Goal: Task Accomplishment & Management: Manage account settings

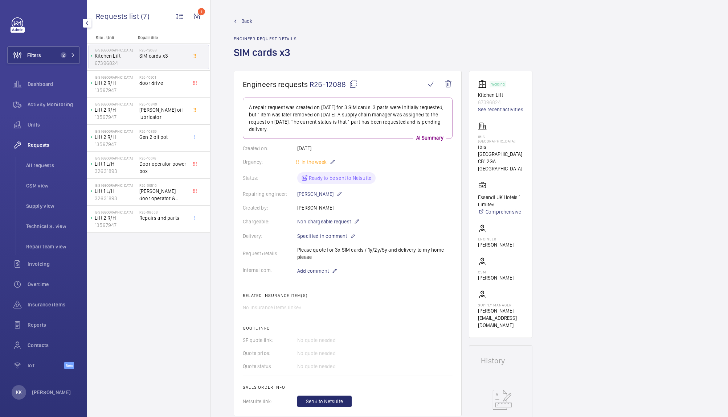
click at [58, 50] on button "Filters 2" at bounding box center [43, 54] width 73 height 17
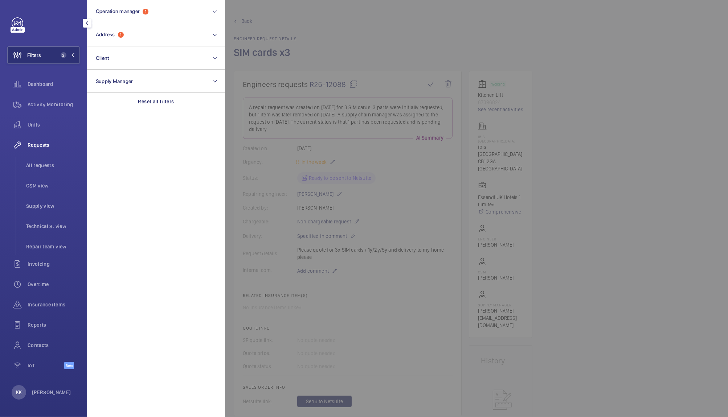
scroll to position [229, 0]
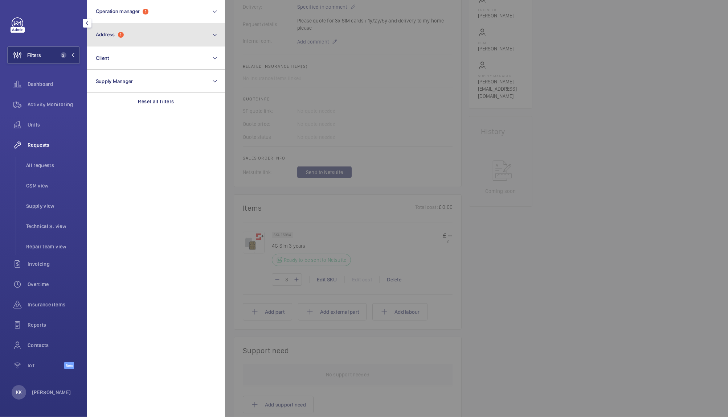
click at [126, 40] on button "Address 1" at bounding box center [156, 34] width 138 height 23
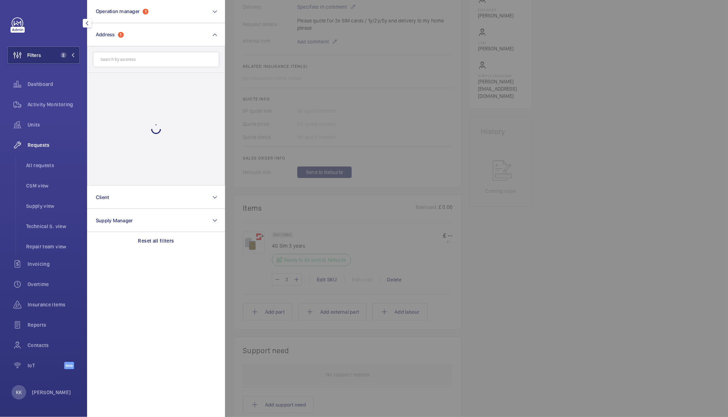
click at [371, 79] on div at bounding box center [589, 208] width 728 height 417
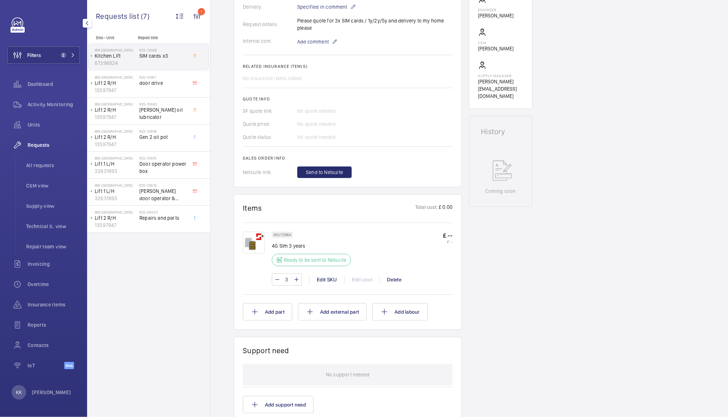
click at [359, 279] on div "3 Edit SKU Edit cost Delete" at bounding box center [362, 279] width 181 height 12
click at [718, 152] on div "Engineers requests R25-12088 A repair request was created on [DATE] for 3 SIM c…" at bounding box center [468, 231] width 517 height 781
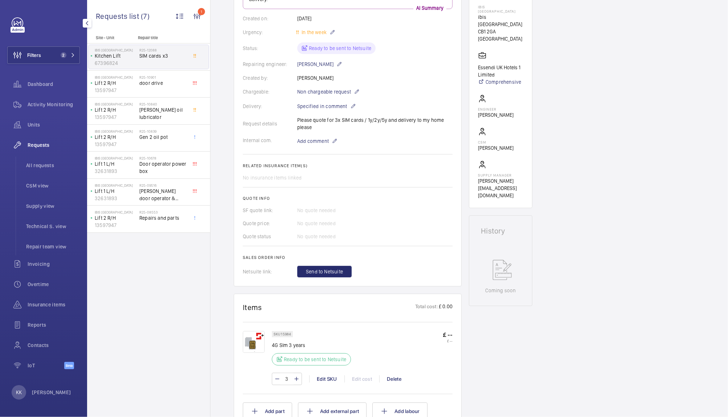
scroll to position [120, 0]
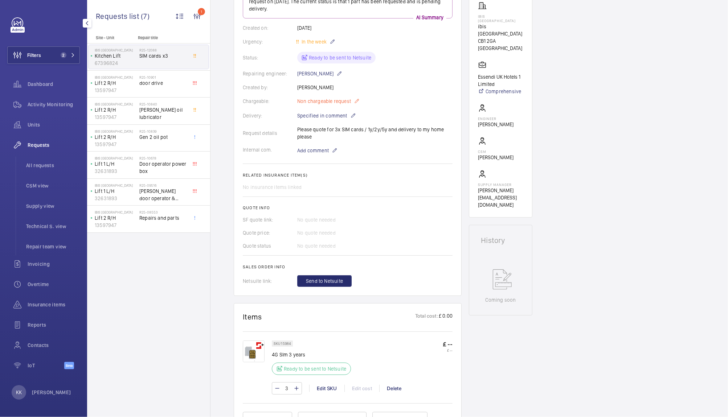
click at [342, 104] on span "Non chargeable request" at bounding box center [324, 101] width 54 height 7
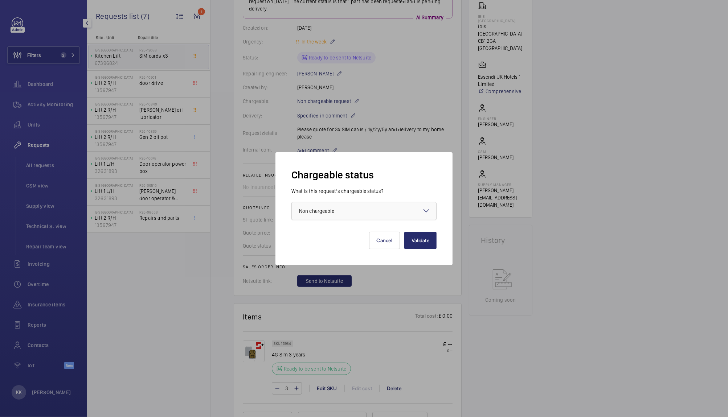
click at [320, 208] on span "Non chargeable" at bounding box center [316, 211] width 35 height 6
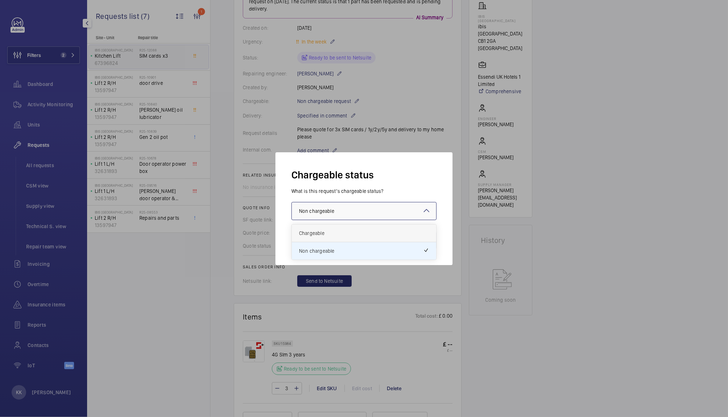
click at [331, 240] on div "Chargeable" at bounding box center [364, 234] width 144 height 18
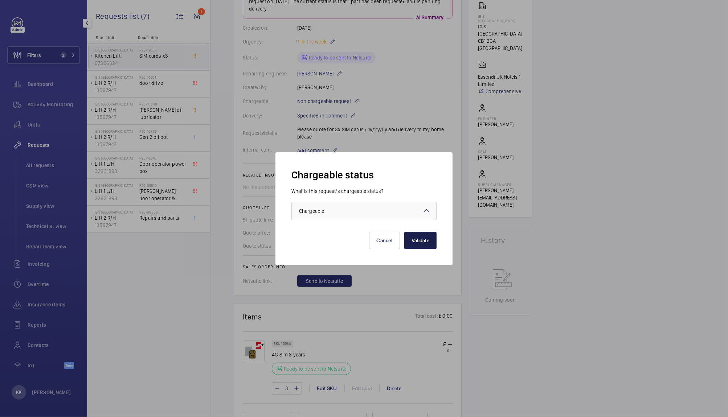
click at [420, 239] on button "Validate" at bounding box center [420, 240] width 32 height 17
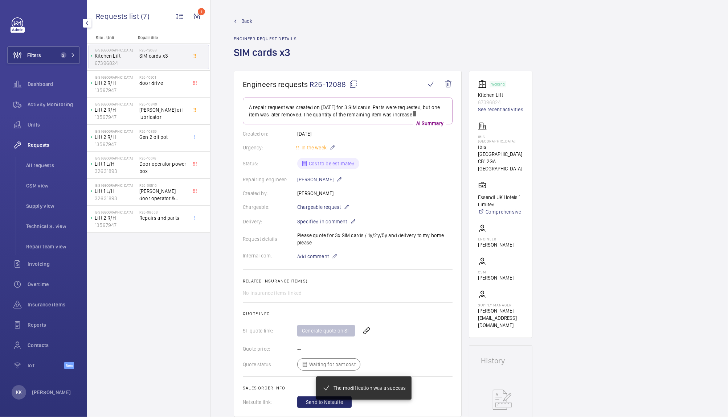
scroll to position [166, 0]
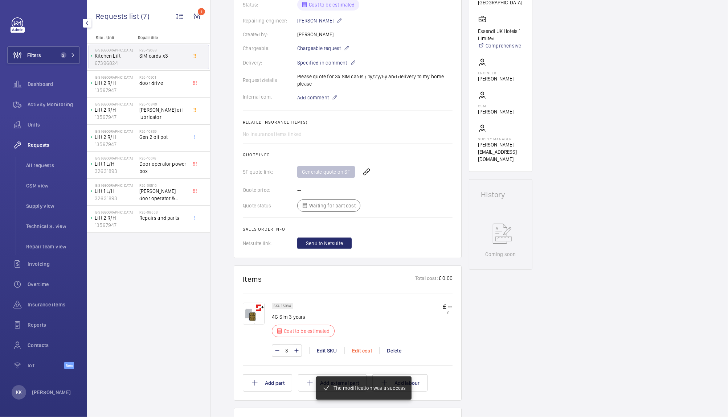
click at [363, 353] on div "Edit cost" at bounding box center [361, 350] width 35 height 7
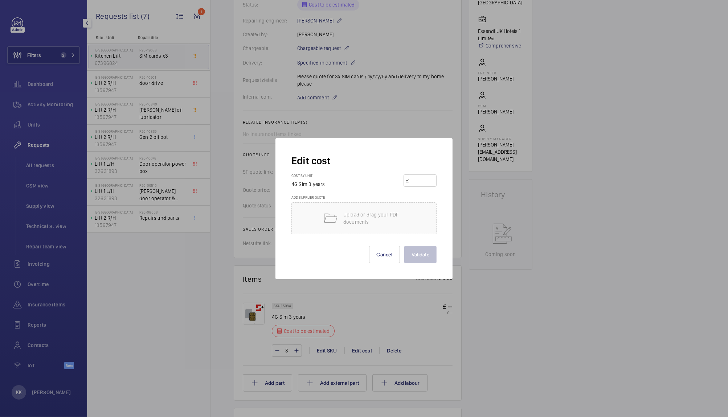
click at [415, 185] on input "number" at bounding box center [420, 181] width 25 height 12
type input "270"
click at [417, 259] on button "Validate" at bounding box center [420, 254] width 32 height 17
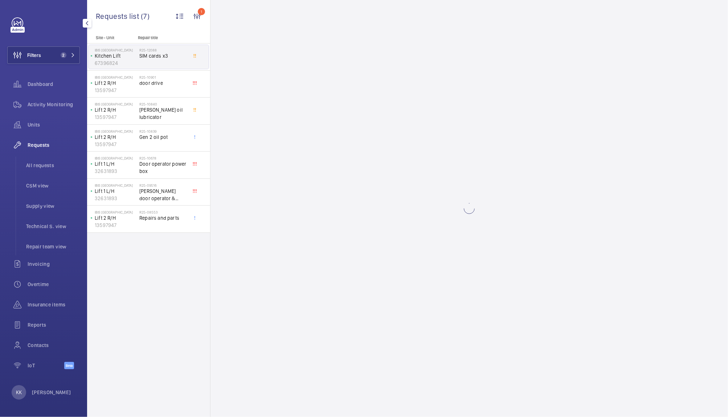
click at [361, 140] on wm-front-async-data-loader at bounding box center [468, 208] width 517 height 417
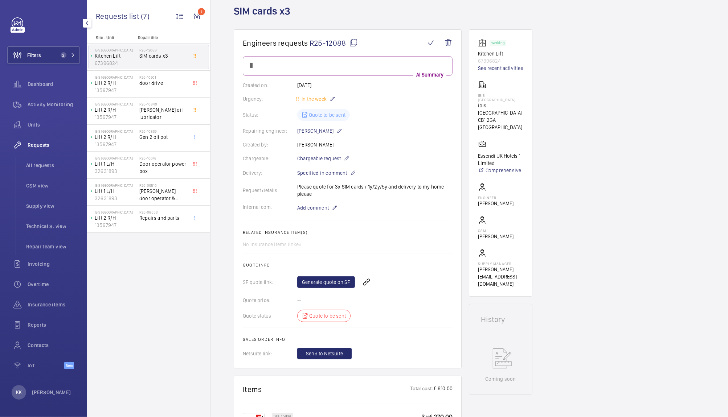
scroll to position [46, 0]
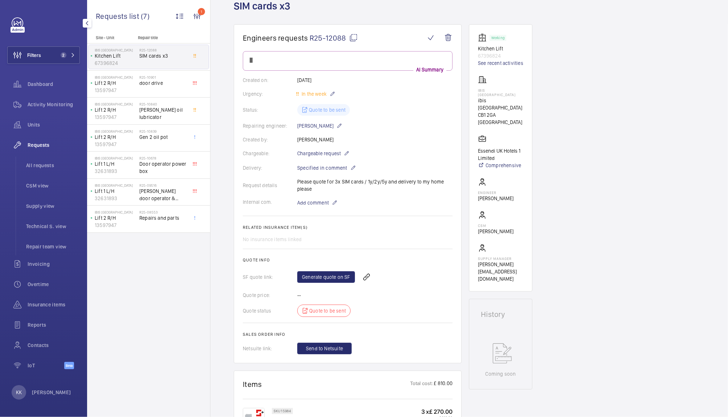
click at [376, 236] on div "No insurance items linked" at bounding box center [348, 239] width 210 height 7
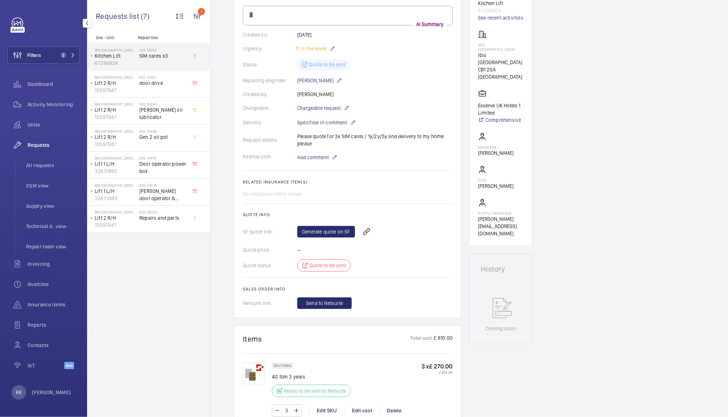
scroll to position [92, 0]
click at [314, 227] on link "Generate quote on SF" at bounding box center [326, 231] width 58 height 12
